Goal: Use online tool/utility: Utilize a website feature to perform a specific function

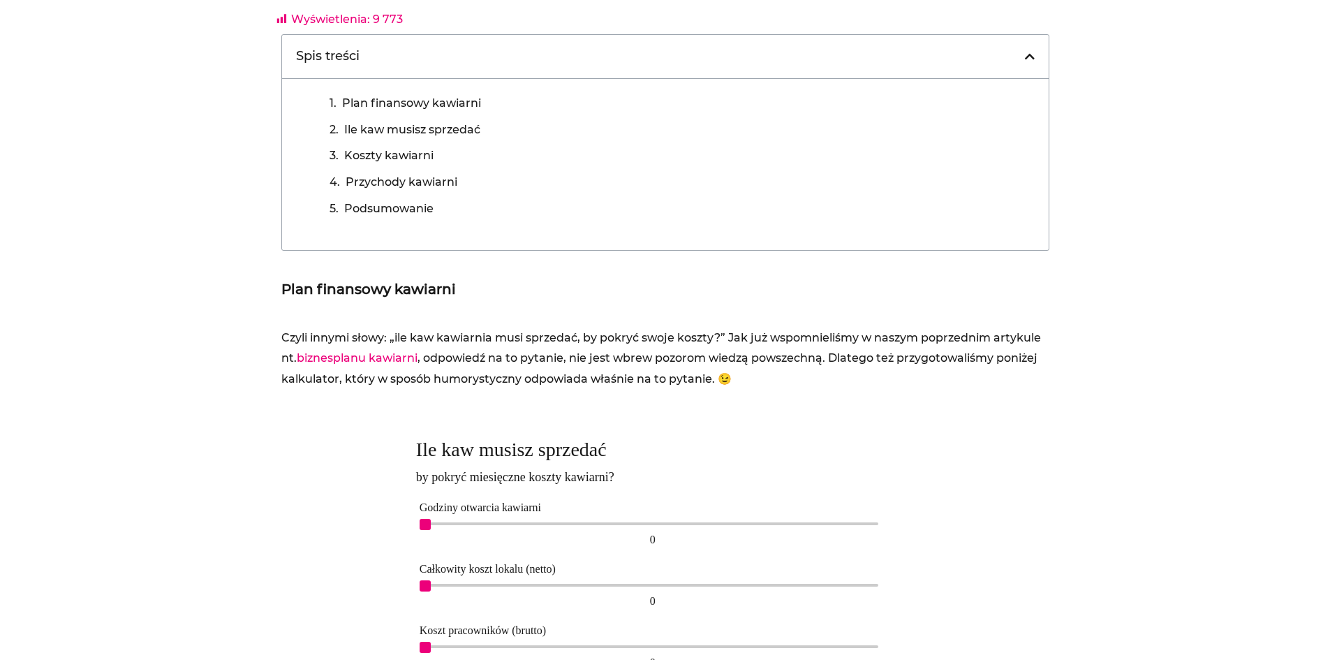
scroll to position [838, 0]
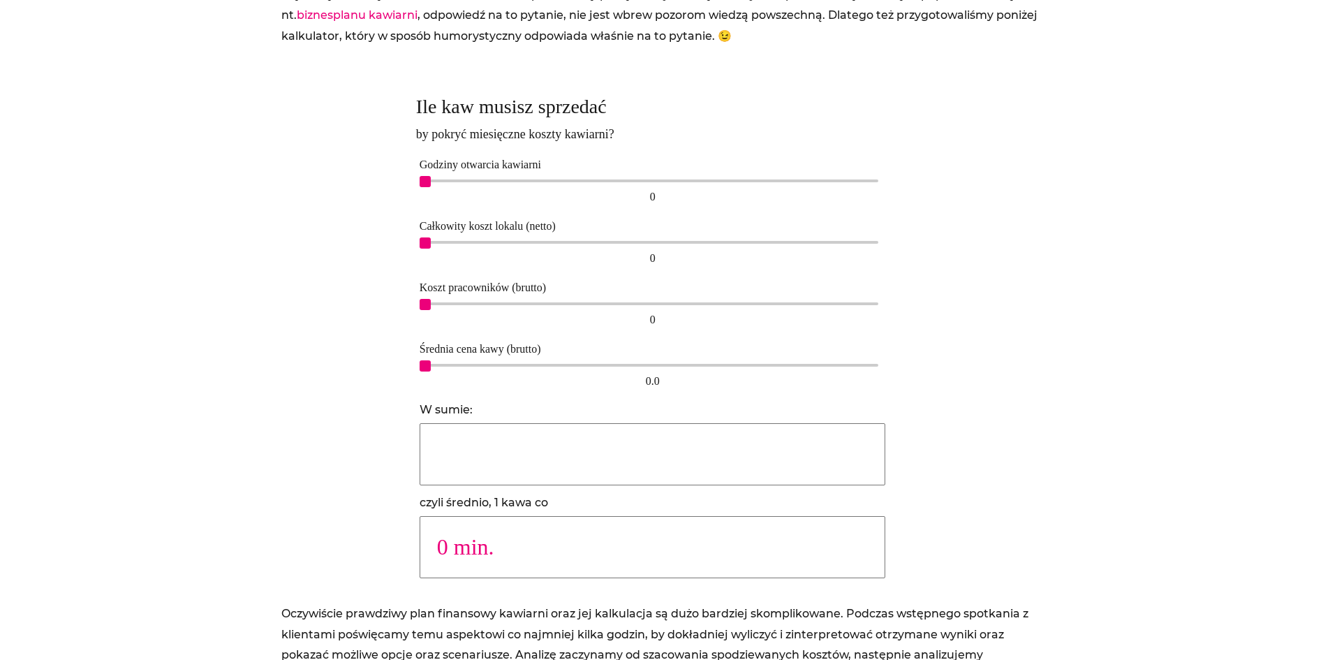
drag, startPoint x: 418, startPoint y: 179, endPoint x: 433, endPoint y: 179, distance: 14.7
click at [433, 179] on div "Godziny otwarcia kawiarni 0 0" at bounding box center [652, 180] width 473 height 61
drag, startPoint x: 429, startPoint y: 179, endPoint x: 625, endPoint y: 184, distance: 196.2
click at [625, 184] on div "10 10" at bounding box center [652, 192] width 466 height 32
drag, startPoint x: 426, startPoint y: 244, endPoint x: 570, endPoint y: 238, distance: 144.6
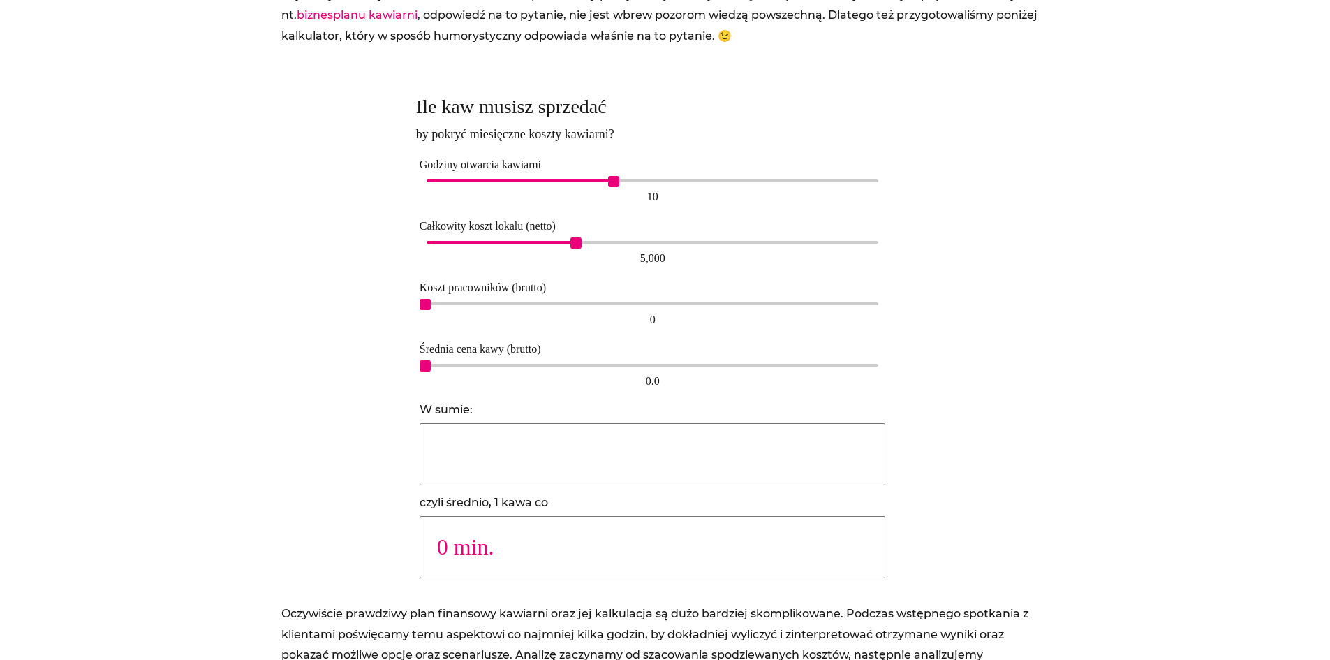
click at [570, 238] on span "5,000" at bounding box center [575, 242] width 11 height 11
drag, startPoint x: 423, startPoint y: 300, endPoint x: 731, endPoint y: 301, distance: 308.5
click at [731, 301] on span "10,000" at bounding box center [726, 304] width 11 height 11
type input "18519"
type input "1 min."
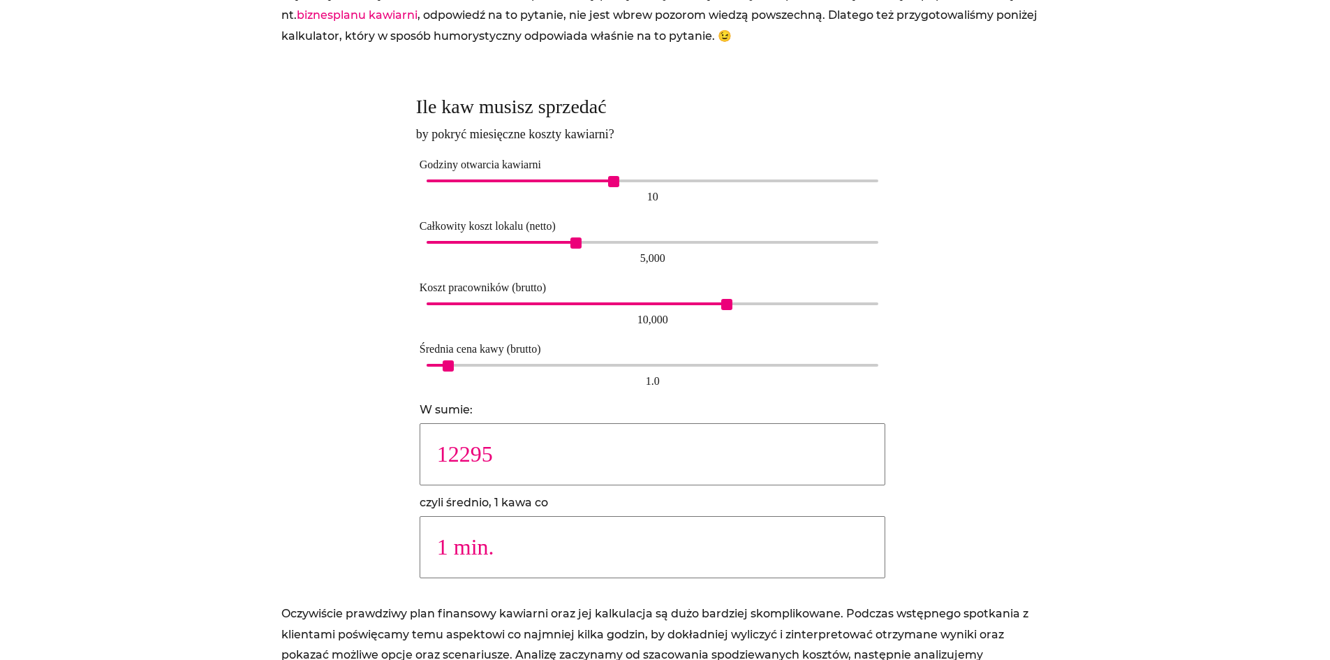
type input "9202"
type input "2 min."
type input "6148"
type input "3 min."
type input "4615"
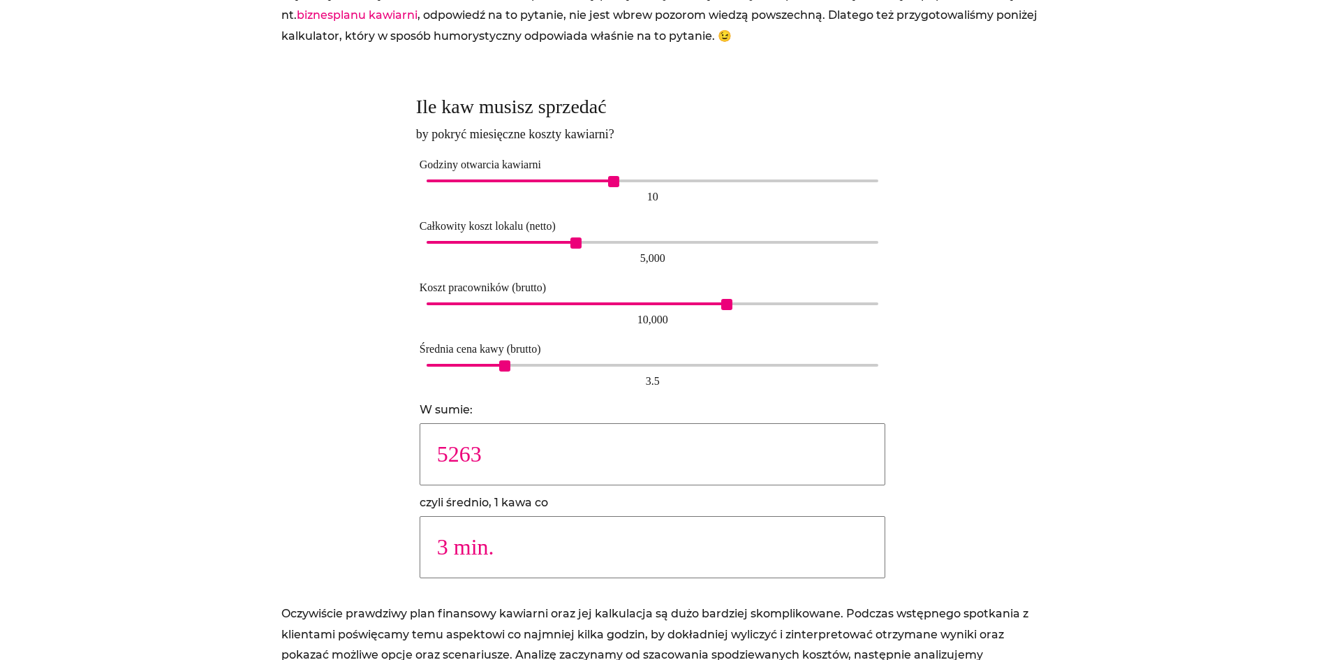
type input "4 min."
type input "3686"
type input "5 min."
type input "3074"
type input "6 min."
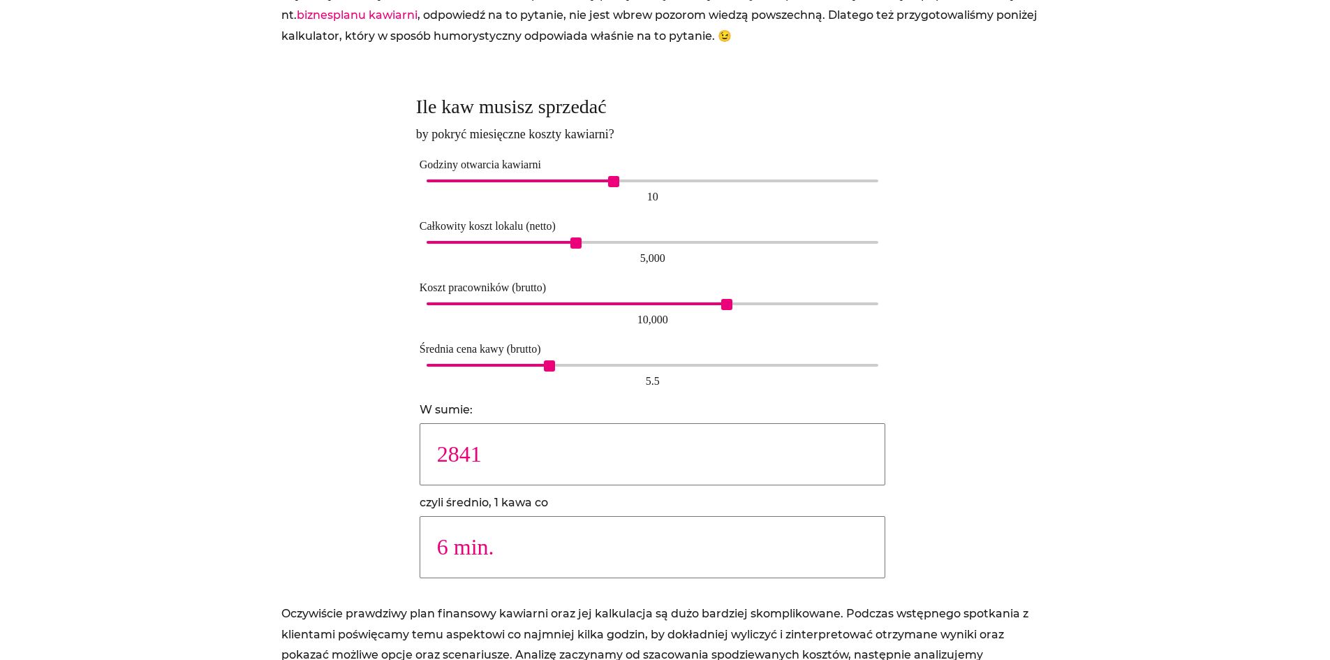
type input "2636"
type input "7 min."
type input "2308"
type input "8 min."
type input "2049"
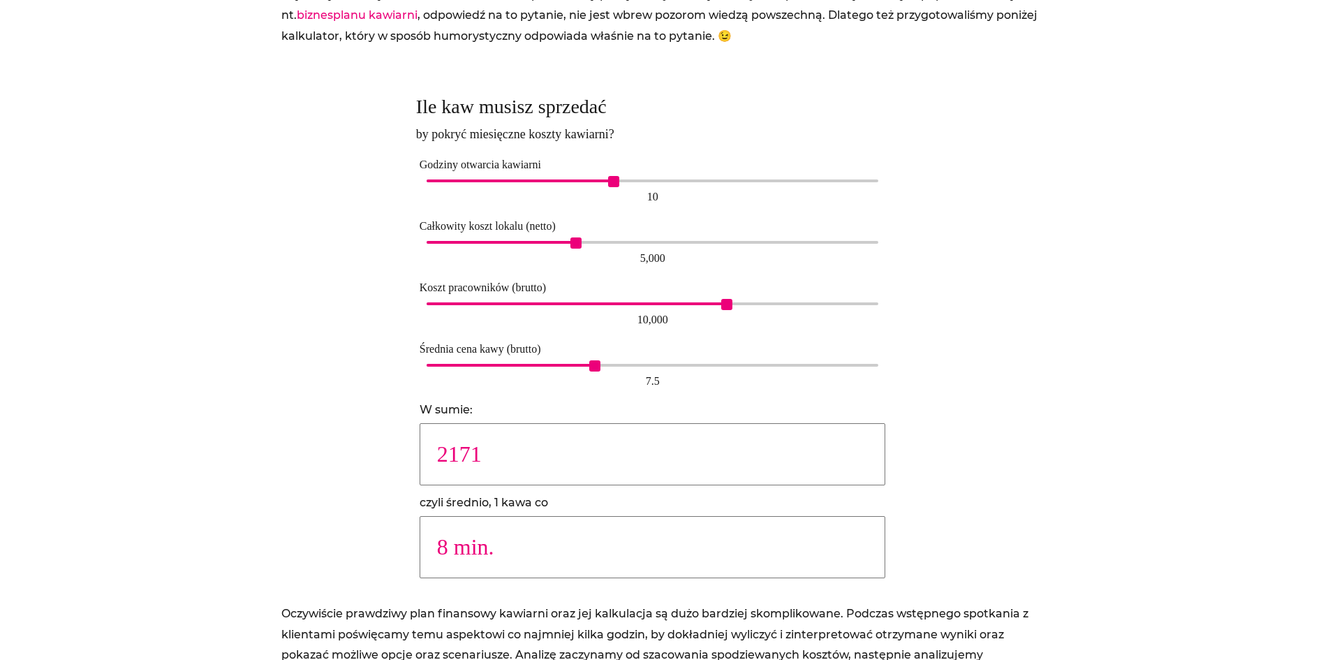
type input "9 min."
type input "1845"
type input "10 min."
type input "1678"
type input "11 min."
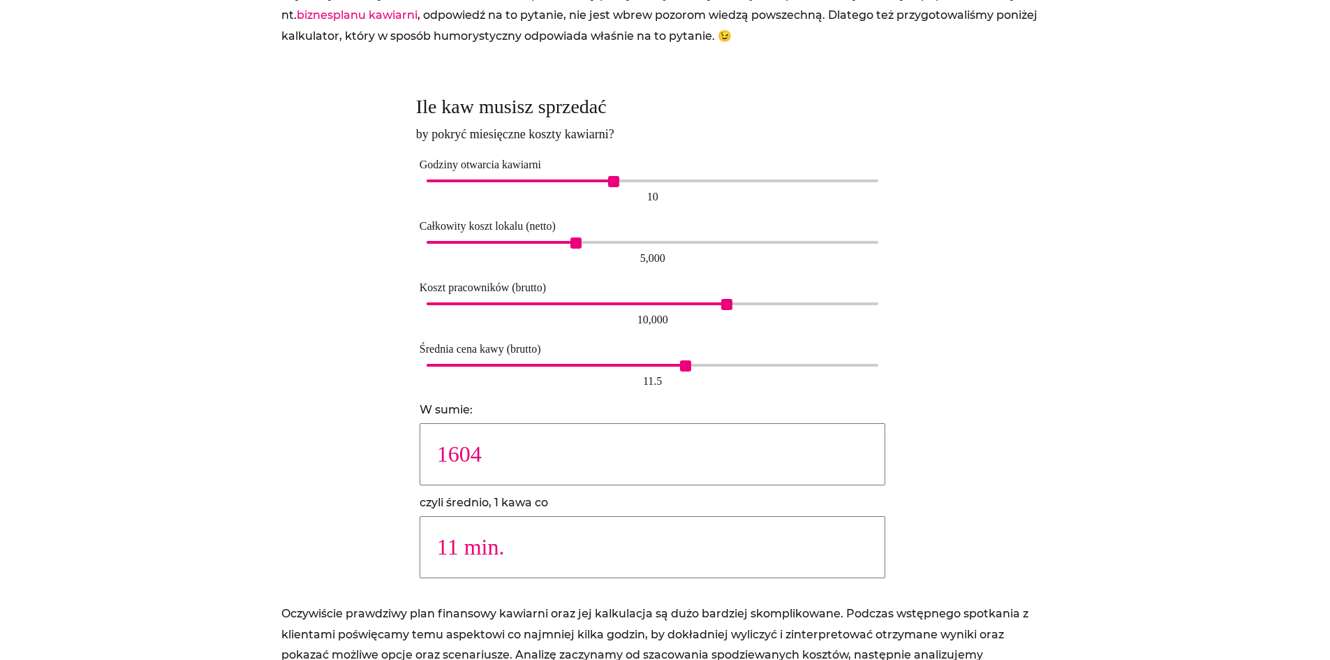
type input "1476"
type input "12 min."
type input "1419"
type input "13 min."
type input "1318"
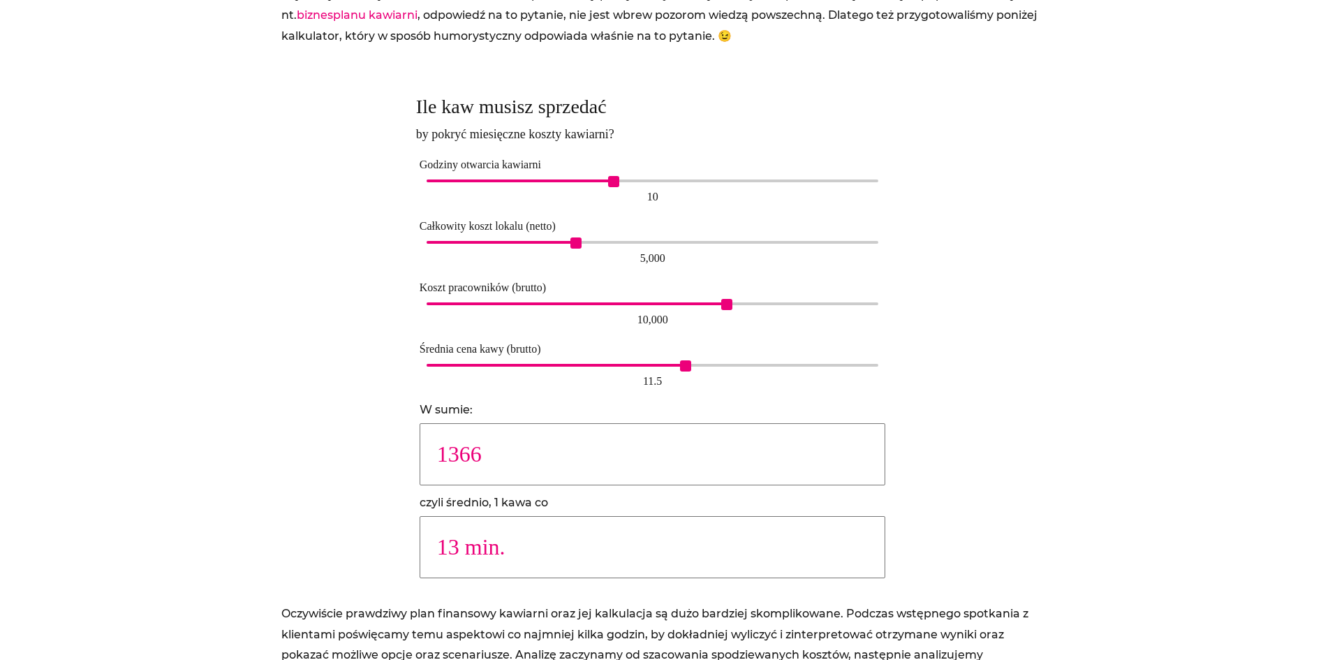
type input "14 min."
type input "1230"
type input "15 min."
type input "1153"
type input "16 min."
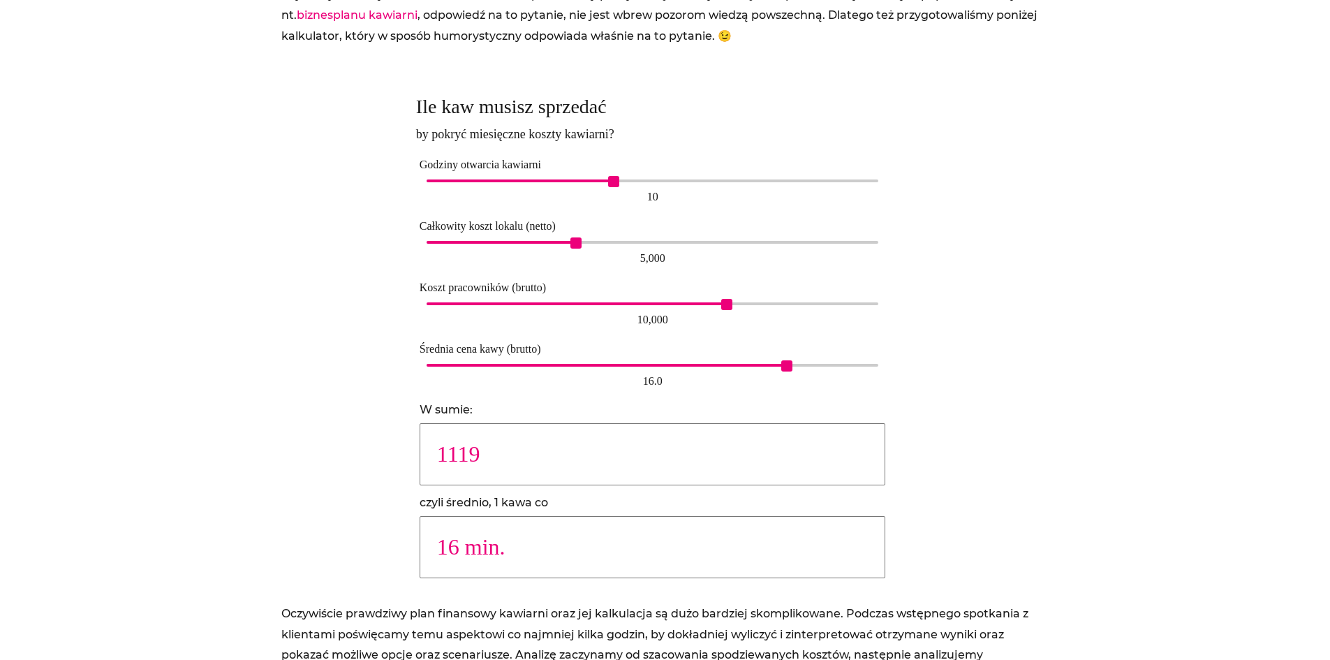
type input "1085"
type input "17 min."
type input "1025"
type input "18 min."
type input "971"
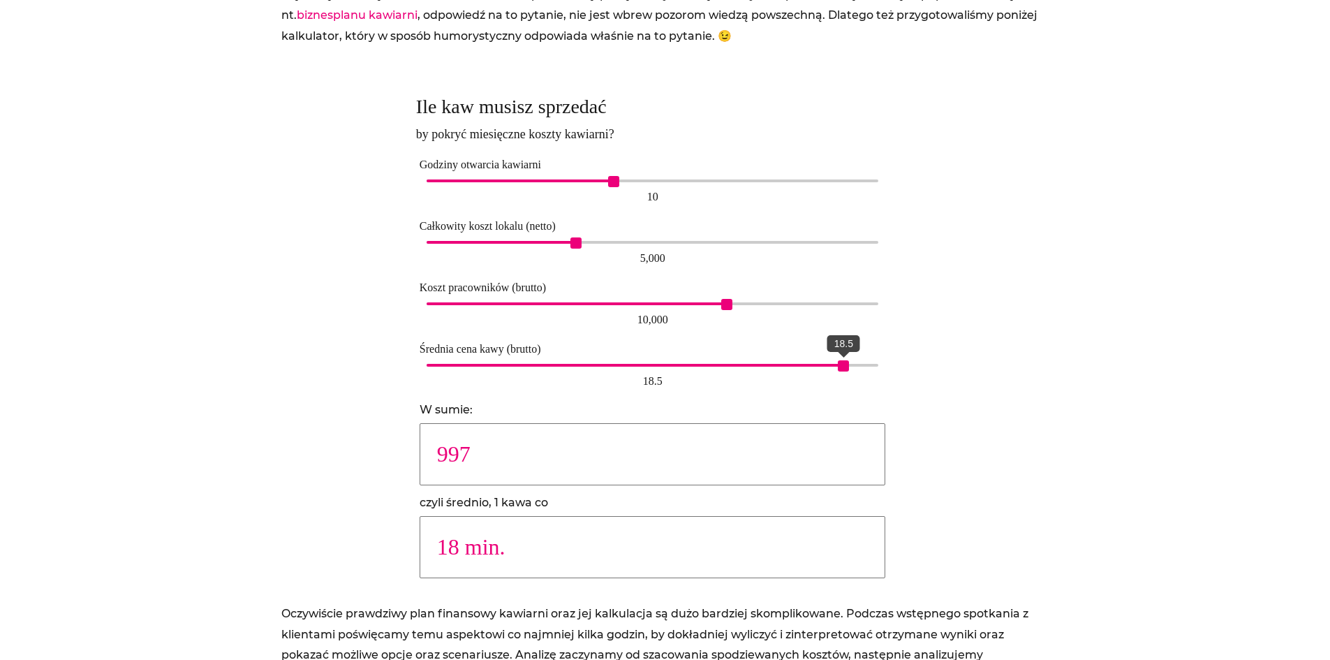
type input "19 min."
type input "923"
type input "20 min."
drag, startPoint x: 423, startPoint y: 362, endPoint x: 888, endPoint y: 362, distance: 465.5
click at [888, 362] on div "Średnia cena kawy (brutto) 20.0 20.0" at bounding box center [652, 364] width 473 height 61
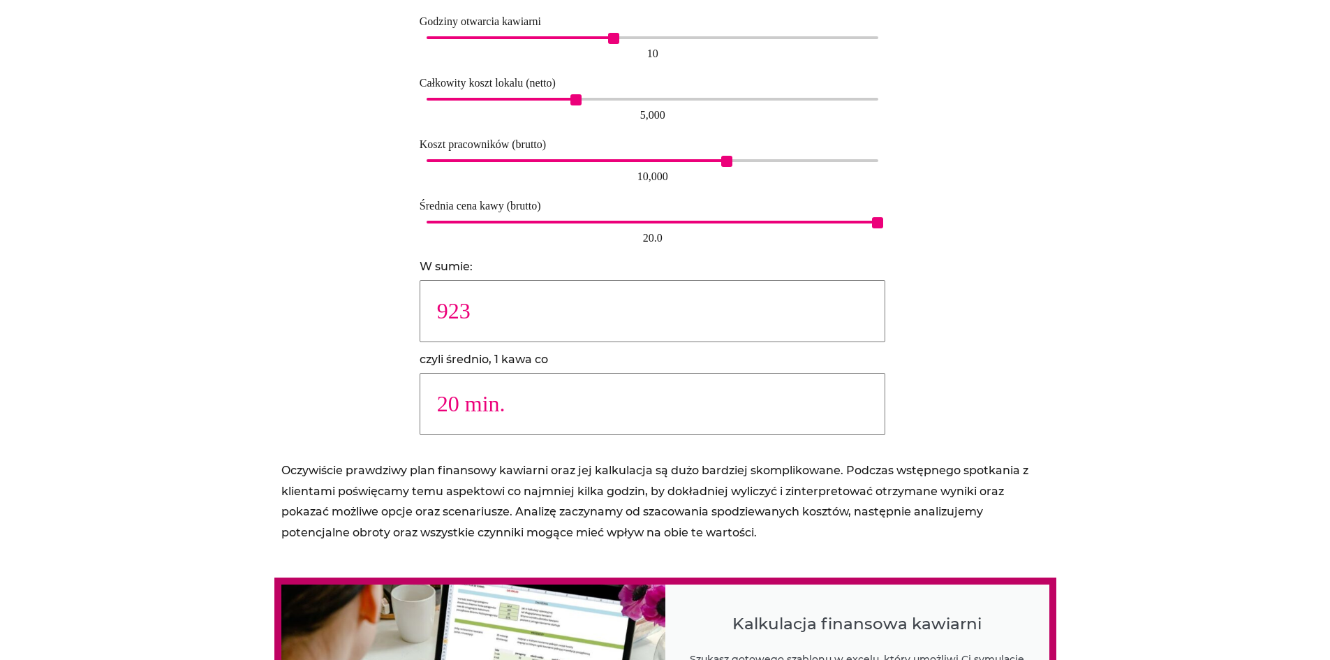
scroll to position [977, 0]
